Goal: Navigation & Orientation: Find specific page/section

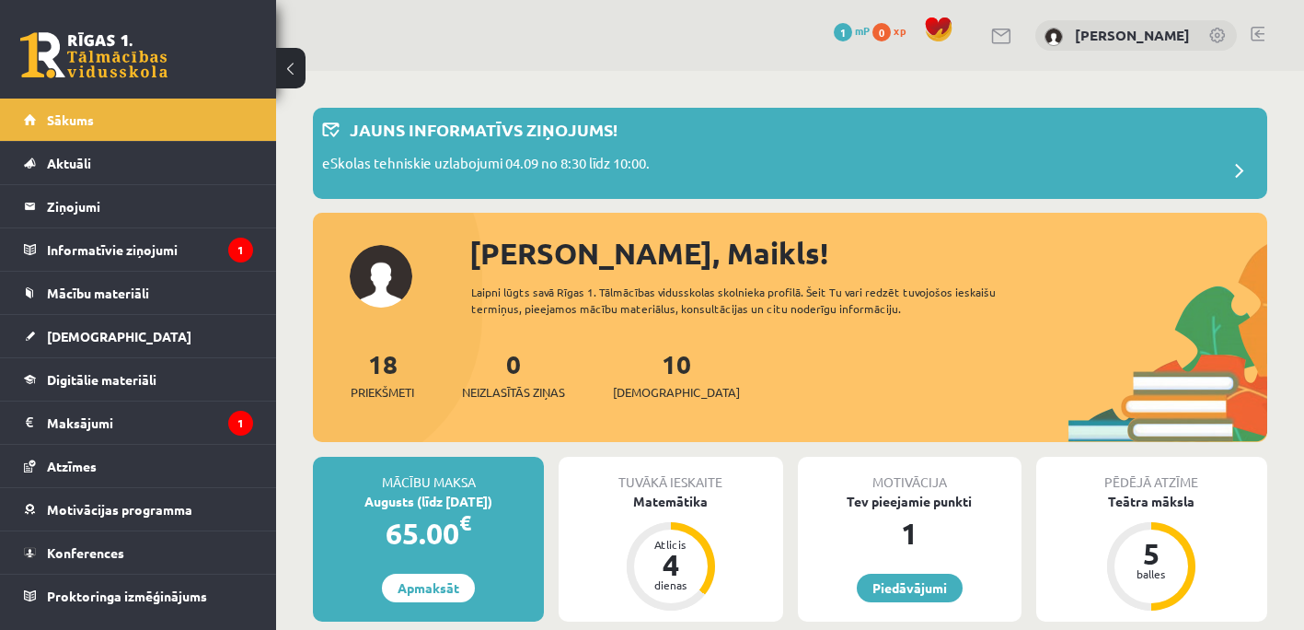
click at [700, 49] on div "0 Dāvanas 1 mP 0 xp [PERSON_NAME]" at bounding box center [790, 35] width 1028 height 71
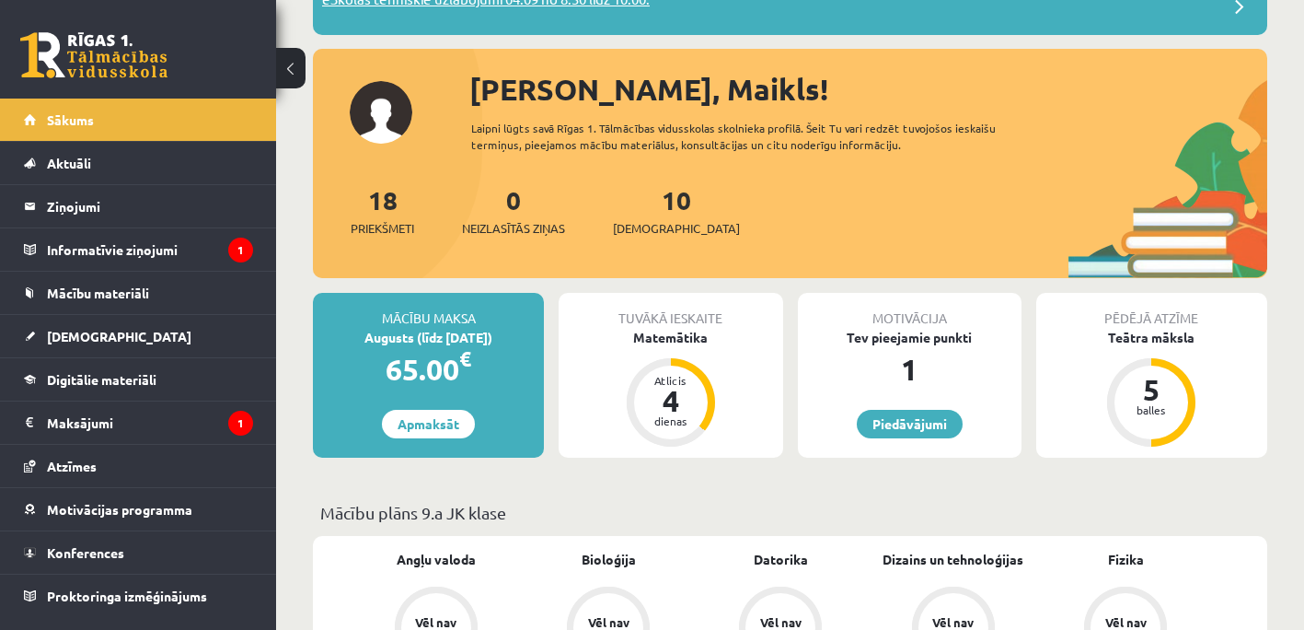
scroll to position [184, 0]
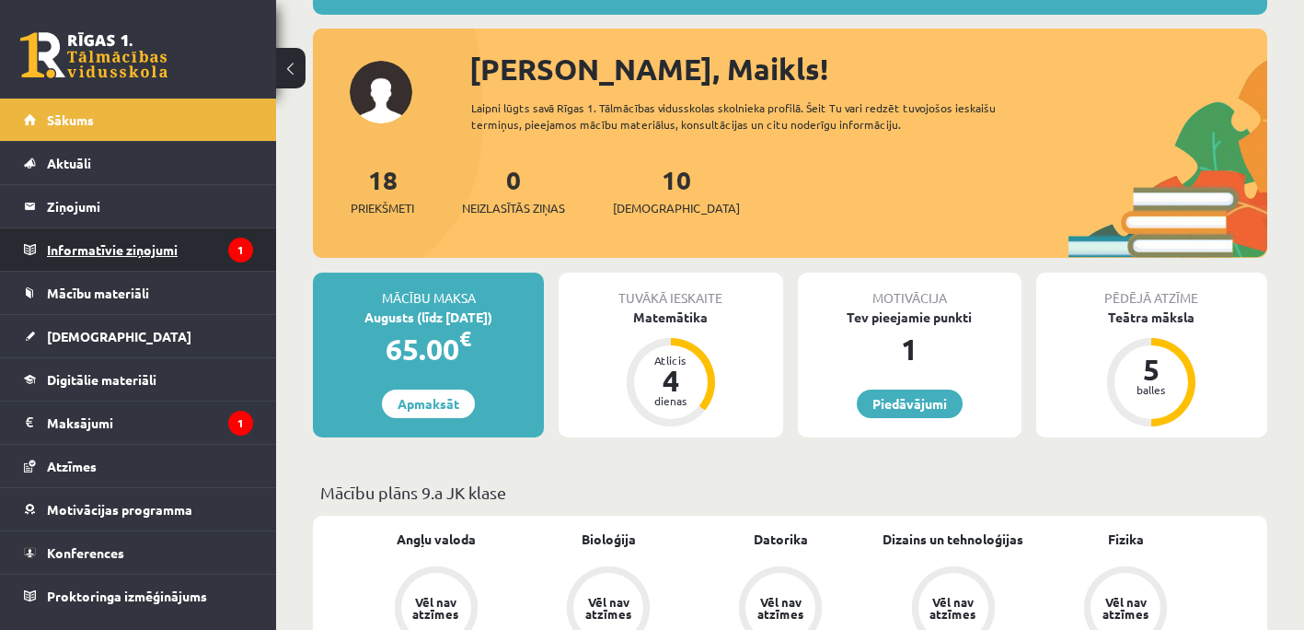
click at [158, 257] on legend "Informatīvie ziņojumi 1" at bounding box center [150, 249] width 206 height 42
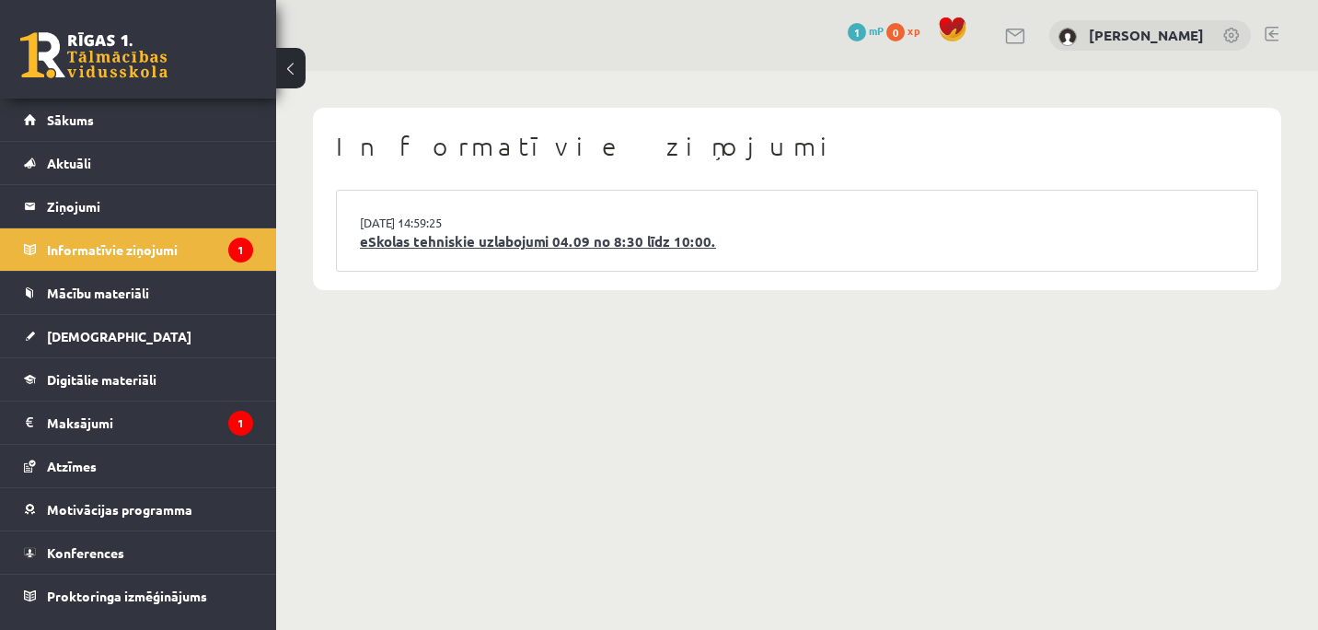
click at [588, 242] on link "eSkolas tehniskie uzlabojumi 04.09 no 8:30 līdz 10:00." at bounding box center [797, 241] width 874 height 21
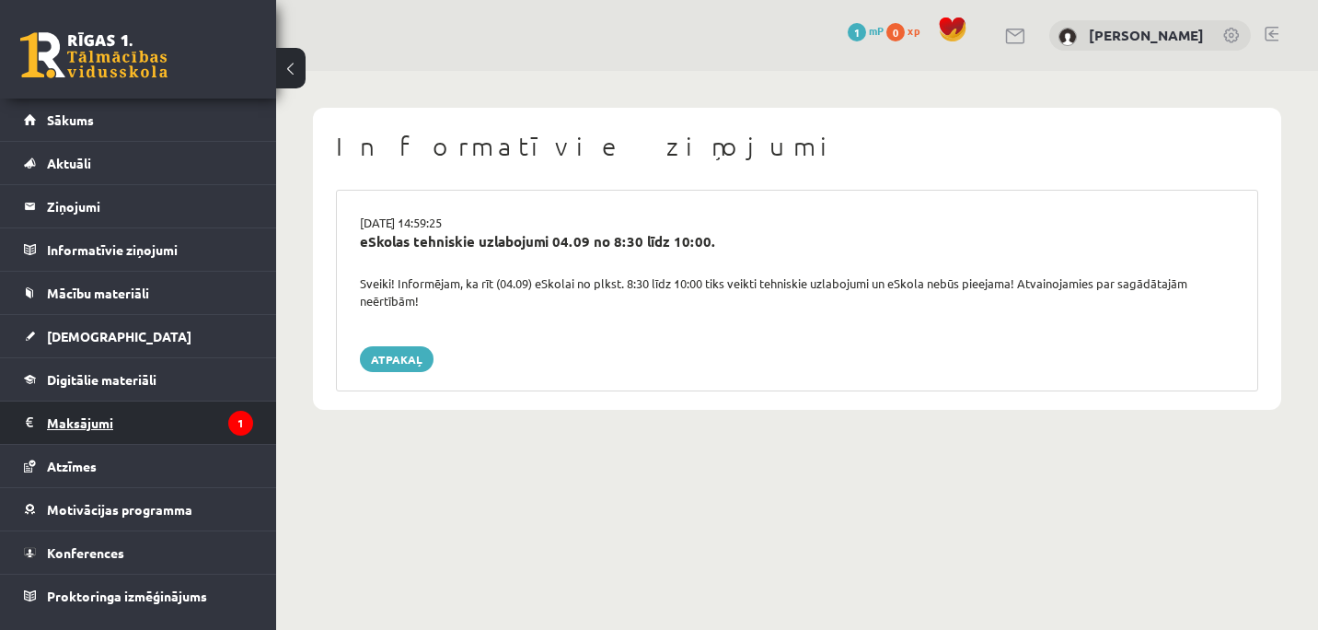
click at [99, 420] on legend "Maksājumi 1" at bounding box center [150, 422] width 206 height 42
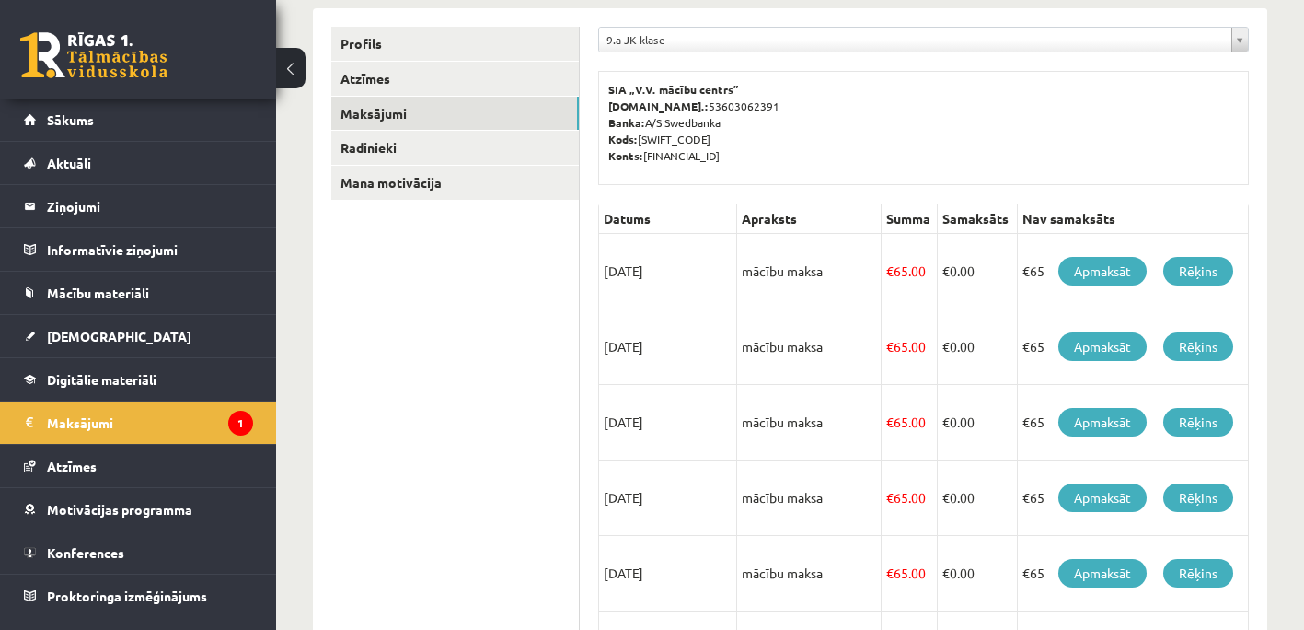
scroll to position [77, 0]
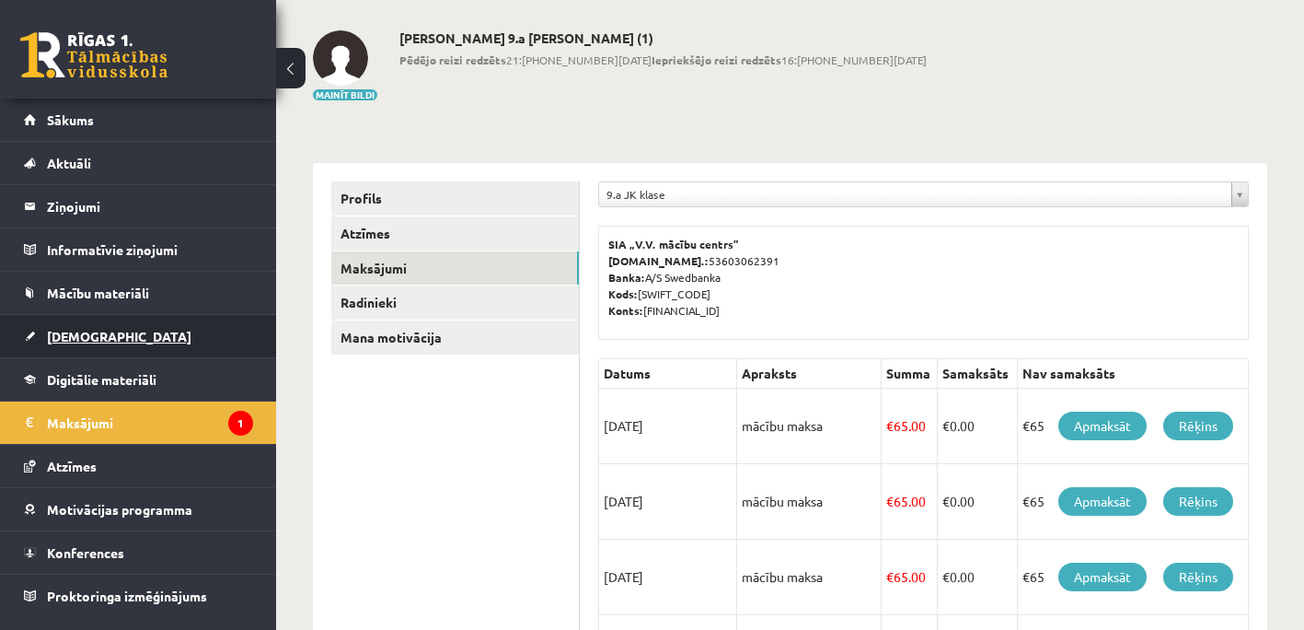
click at [113, 333] on link "[DEMOGRAPHIC_DATA]" at bounding box center [138, 336] width 229 height 42
